Goal: Communication & Community: Participate in discussion

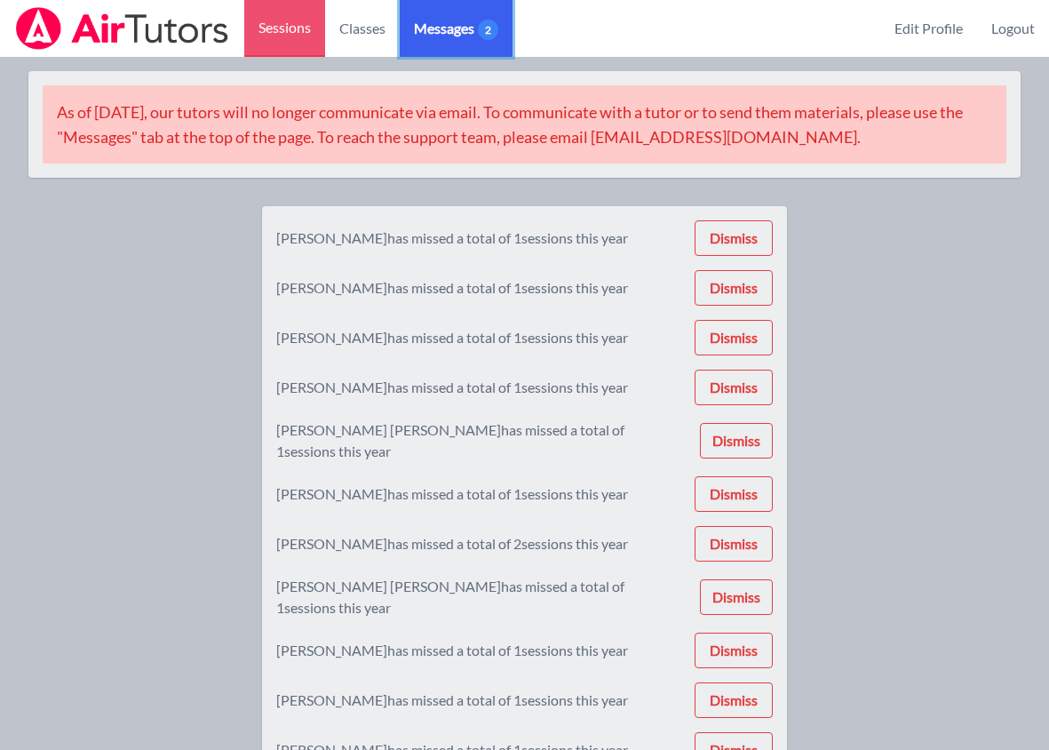
click at [469, 36] on span "Messages 2" at bounding box center [456, 28] width 84 height 21
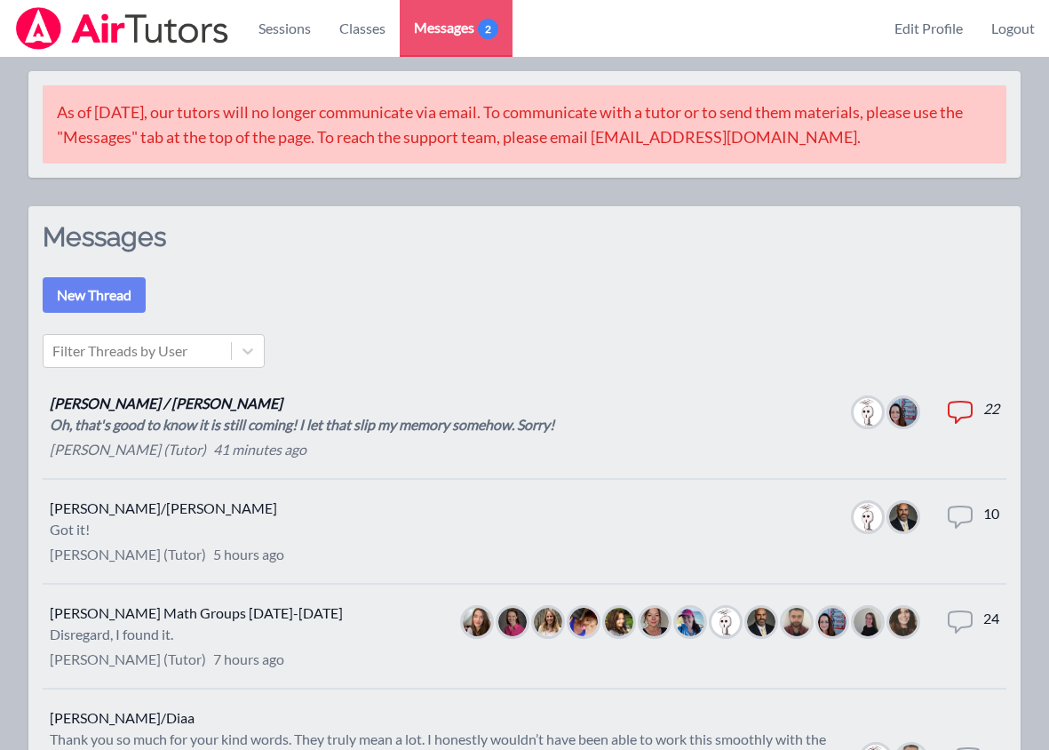
click at [335, 411] on p "[PERSON_NAME] / [PERSON_NAME]" at bounding box center [302, 403] width 505 height 21
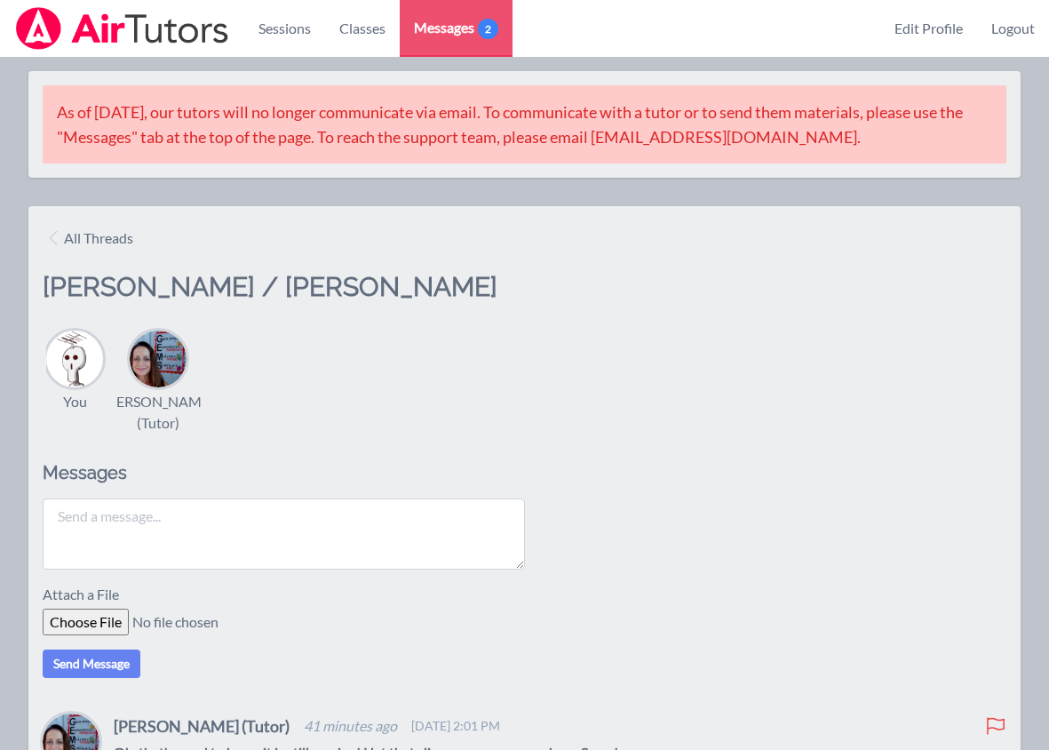
click at [199, 531] on textarea at bounding box center [284, 533] width 482 height 71
click at [457, 21] on span "Messages 1" at bounding box center [456, 27] width 84 height 21
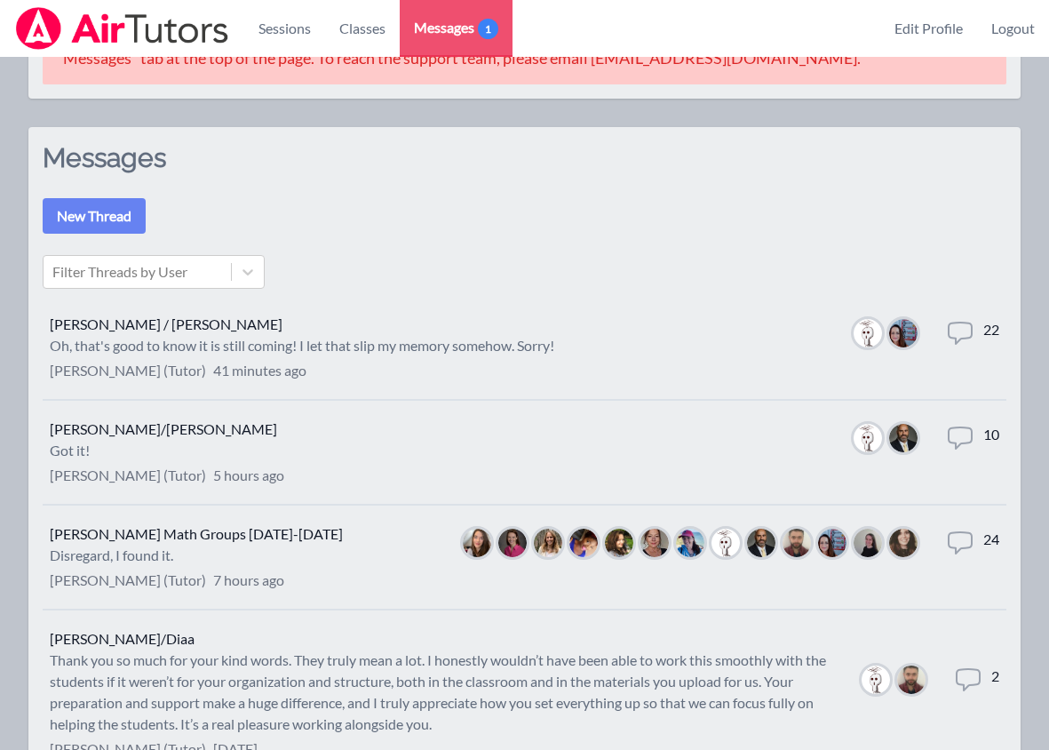
click at [274, 563] on div "Disregard, I found it." at bounding box center [196, 554] width 293 height 21
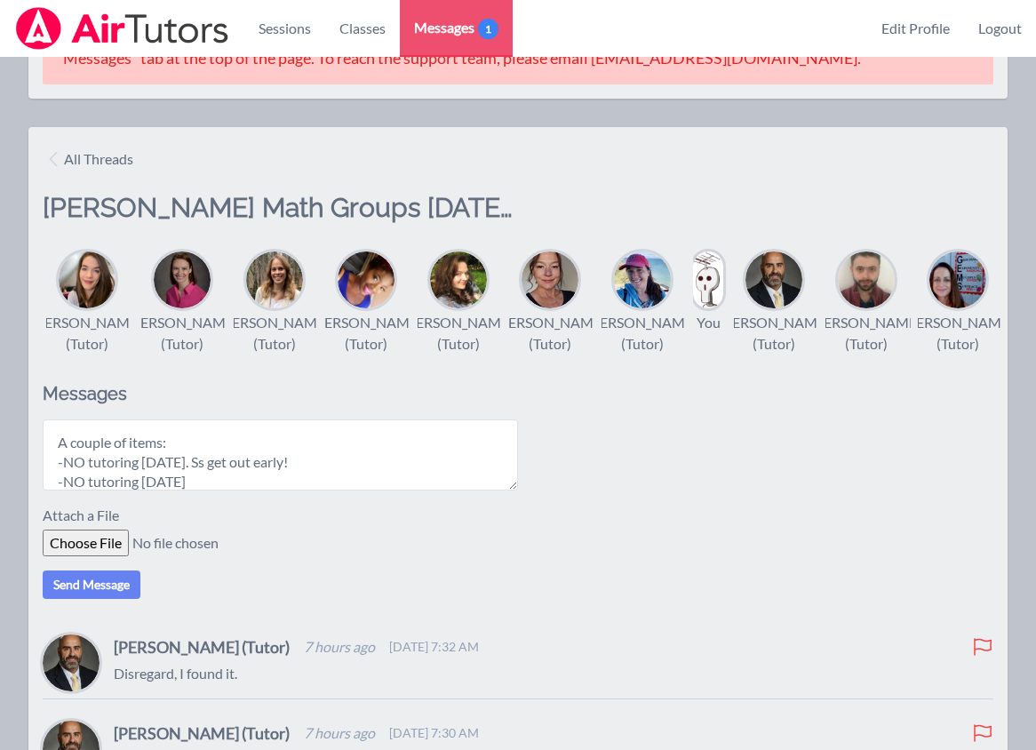
scroll to position [53, 0]
click at [177, 490] on textarea "Hi All, A couple of items: -NO tutoring [DATE]. Ss get out early! -NO tutoring …" at bounding box center [280, 454] width 475 height 71
click at [266, 489] on textarea "Hi All, A couple of items: -NO tutoring [DATE]. Ss get out early! -NO tutoring …" at bounding box center [280, 454] width 475 height 71
click at [258, 490] on textarea "Hi All, A couple of items: -NO tutoring [DATE]. Ss get out early! -NO tutoring …" at bounding box center [280, 454] width 475 height 71
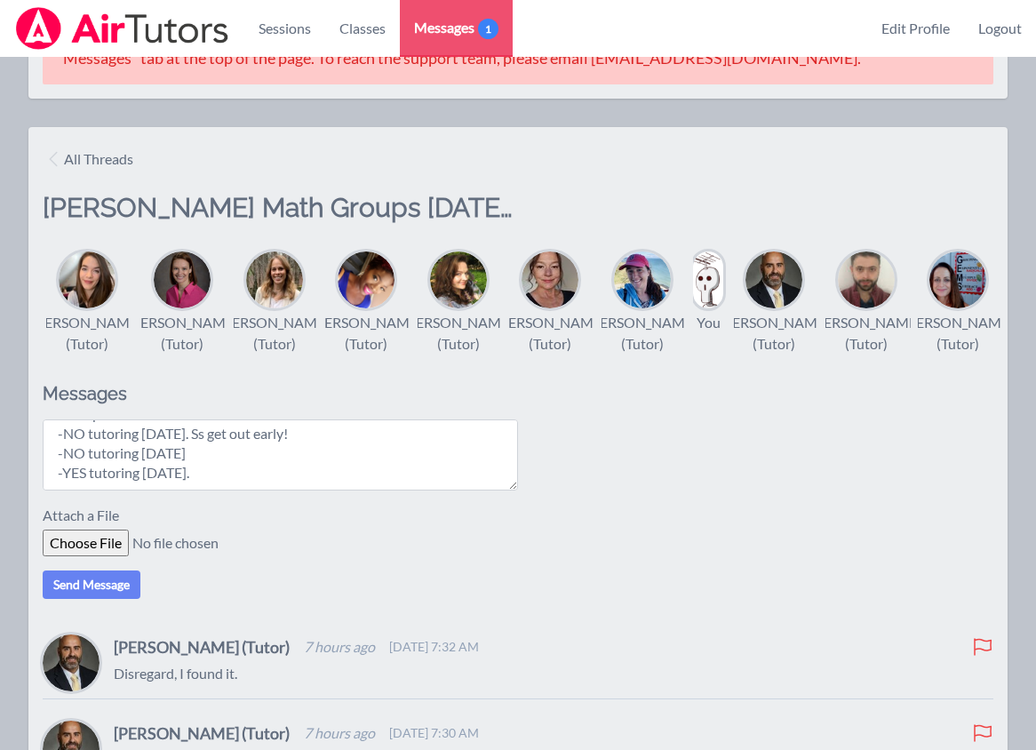
click at [289, 465] on textarea "Hi All, A couple of items: -NO tutoring [DATE]. Ss get out early! -NO tutoring …" at bounding box center [280, 454] width 475 height 71
click at [344, 490] on textarea "Hi All, A couple of items: -NO tutoring [DATE]. Ss get out early! -NO tutoring …" at bounding box center [280, 454] width 475 height 71
click at [371, 454] on textarea "Hi All, A couple of items: -NO tutoring [DATE]. Ss get out early! -NO tutoring …" at bounding box center [280, 454] width 475 height 71
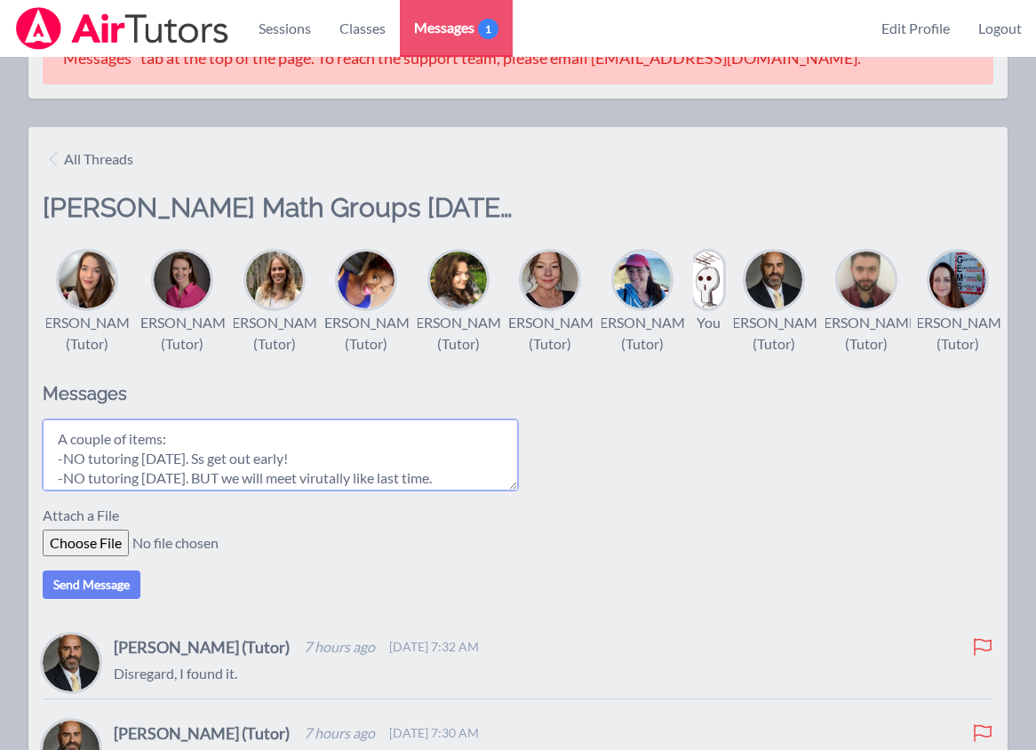
scroll to position [52, 0]
click at [293, 489] on textarea "Hi All, A couple of items: -NO tutoring [DATE]. Ss get out early! -NO tutoring …" at bounding box center [280, 454] width 475 height 71
click at [378, 481] on textarea "Hi All, A couple of items: -NO tutoring [DATE]. Ss get out early! -NO tutoring …" at bounding box center [280, 454] width 475 height 71
drag, startPoint x: 302, startPoint y: 492, endPoint x: 250, endPoint y: 477, distance: 53.7
click at [250, 477] on textarea "Hi All, A couple of items: -NO tutoring [DATE]. Ss get out early! -NO tutoring …" at bounding box center [280, 454] width 475 height 71
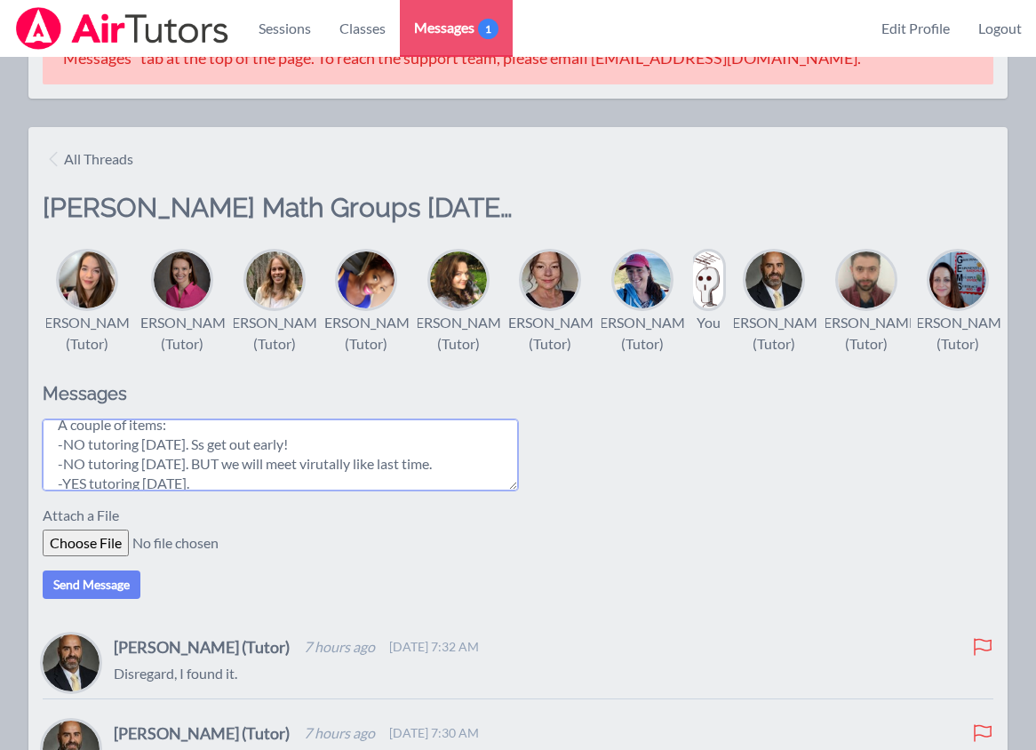
drag, startPoint x: 258, startPoint y: 496, endPoint x: 252, endPoint y: 484, distance: 12.7
click at [252, 484] on textarea "Hi All, A couple of items: -NO tutoring [DATE]. Ss get out early! -NO tutoring …" at bounding box center [280, 454] width 475 height 71
click at [392, 477] on textarea "Hi All, A couple of items: -NO tutoring [DATE]. Ss get out early! -NO tutoring …" at bounding box center [280, 454] width 475 height 71
click at [389, 490] on textarea "Hi All, A couple of items: -NO tutoring [DATE]. Ss get out early! -NO tutoring …" at bounding box center [280, 454] width 475 height 71
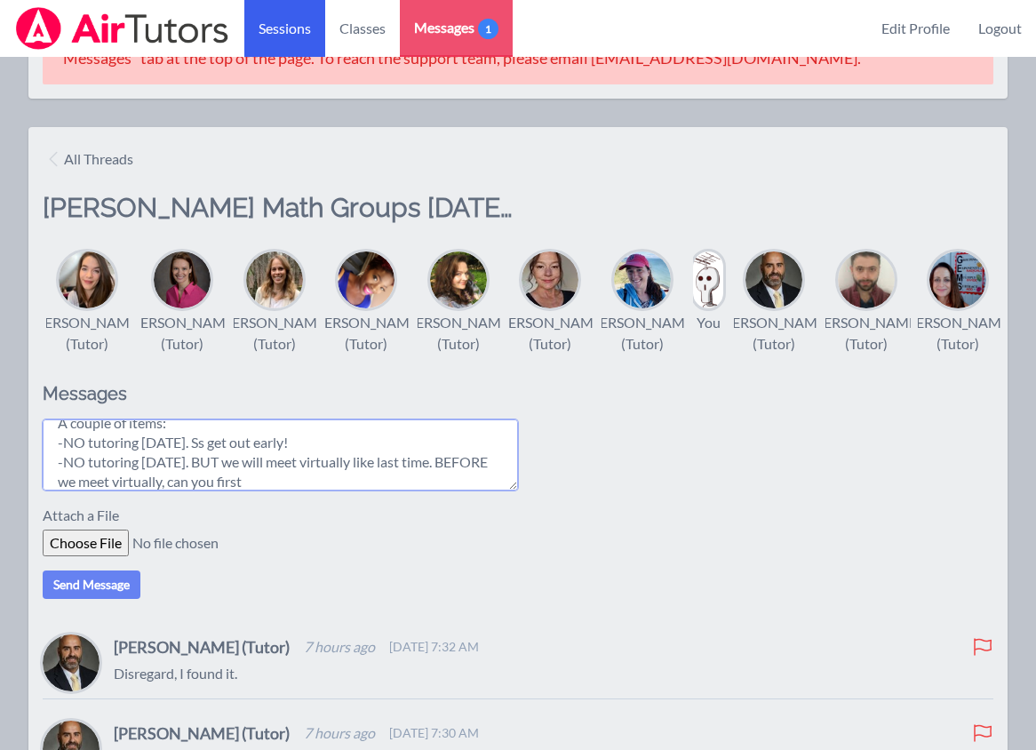
type textarea "Hi All, A couple of items: -NO tutoring [DATE]. Ss get out early! -NO tutoring …"
